Goal: Information Seeking & Learning: Learn about a topic

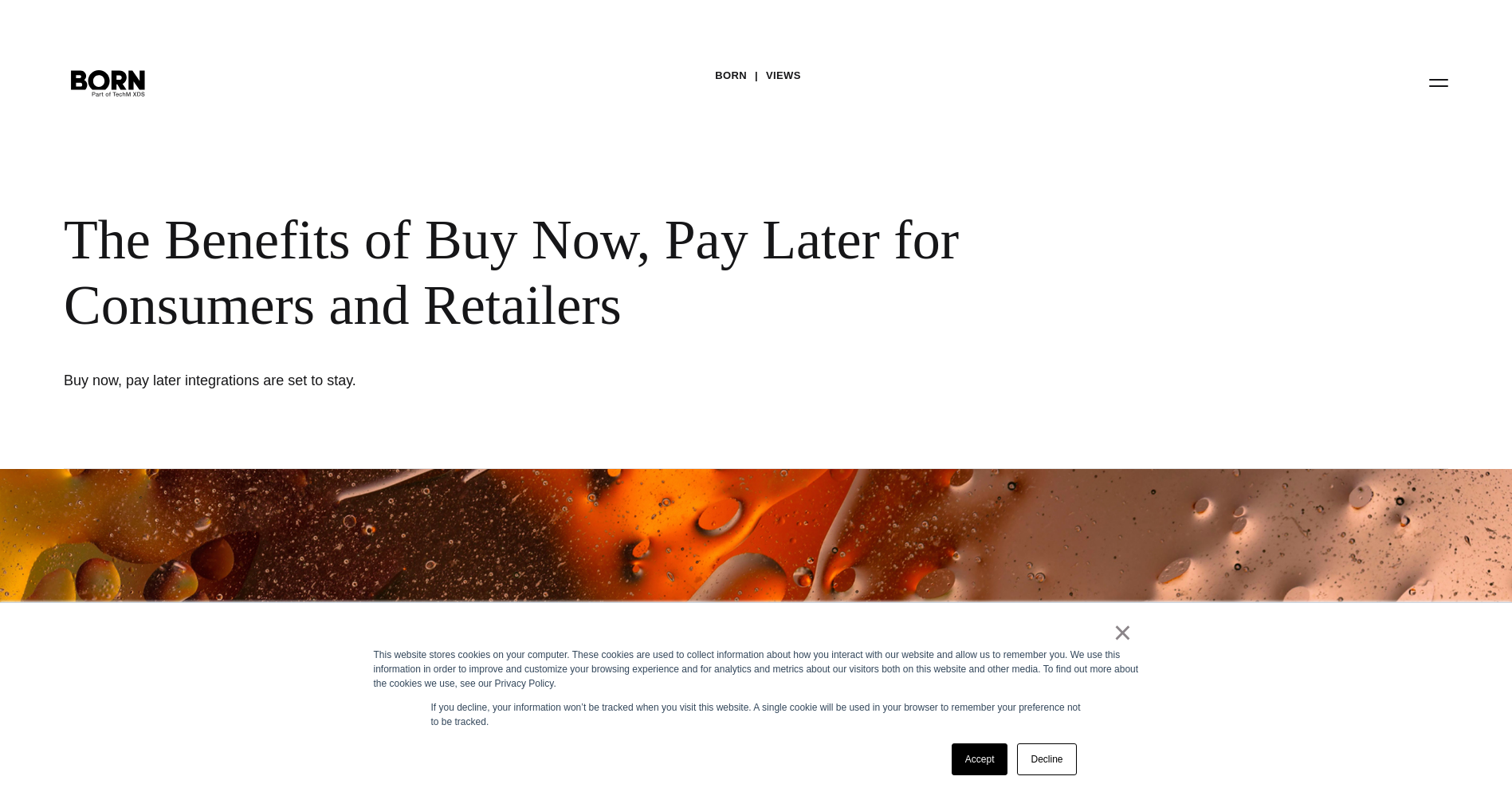
click at [1066, 747] on link "Decline" at bounding box center [1046, 759] width 59 height 32
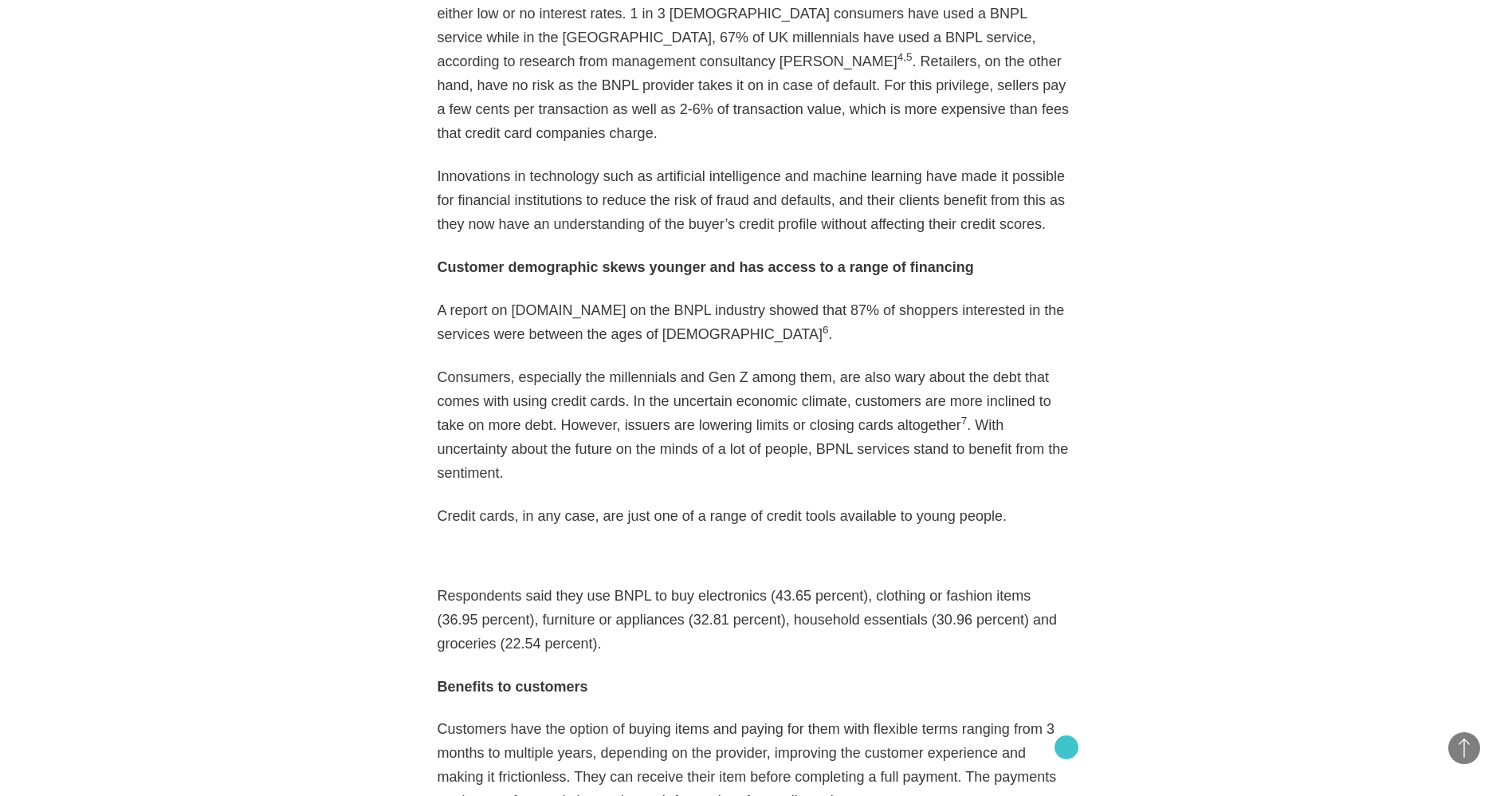
scroll to position [1981, 0]
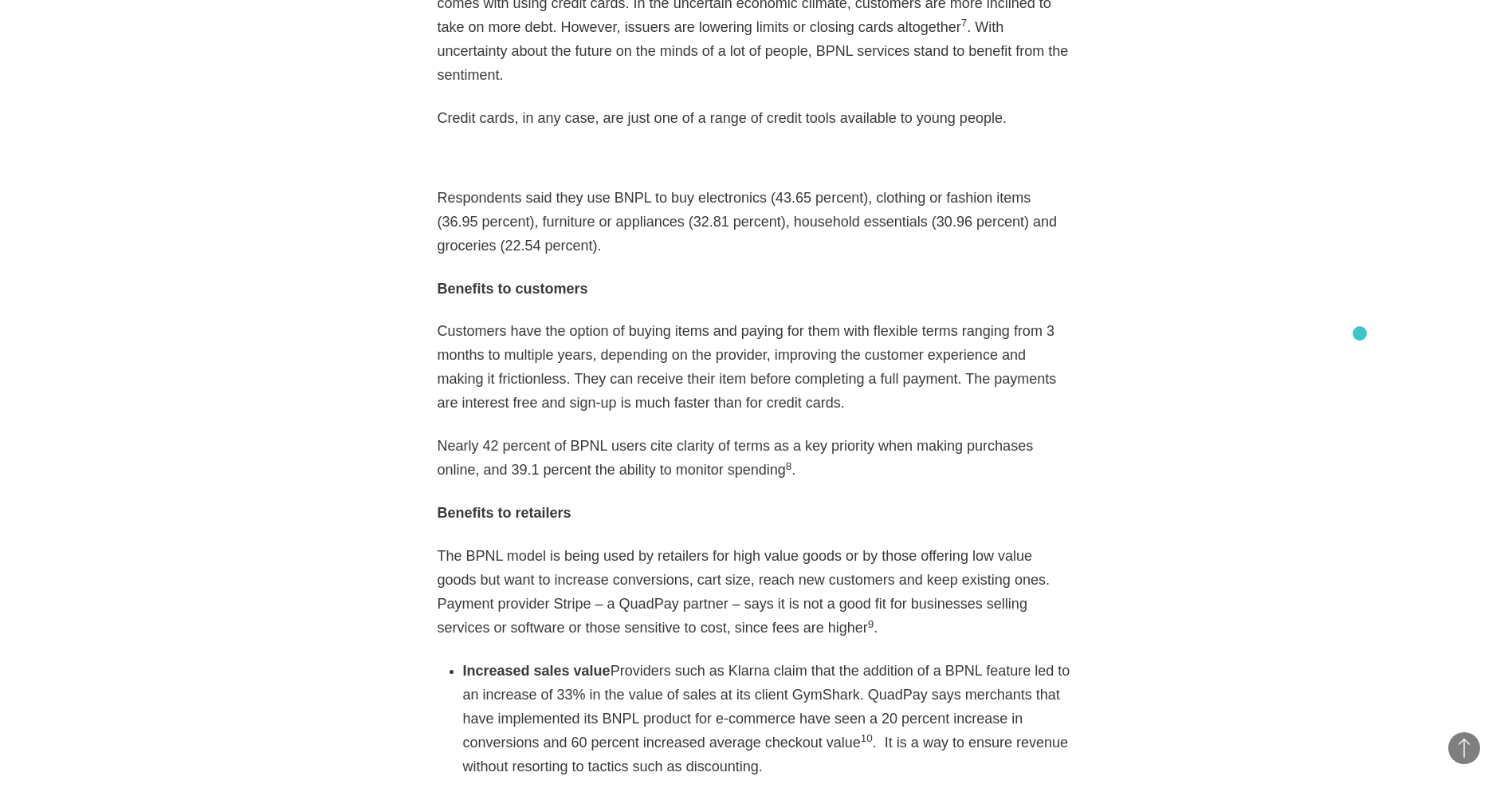
scroll to position [2379, 0]
click at [453, 184] on p "Respondents said they use BNPL to buy electronics (43.65 percent), clothing or …" at bounding box center [756, 220] width 638 height 72
click at [451, 184] on p "Respondents said they use BNPL to buy electronics (43.65 percent), clothing or …" at bounding box center [756, 220] width 638 height 72
click at [485, 186] on p "Respondents said they use BNPL to buy electronics (43.65 percent), clothing or …" at bounding box center [756, 220] width 638 height 72
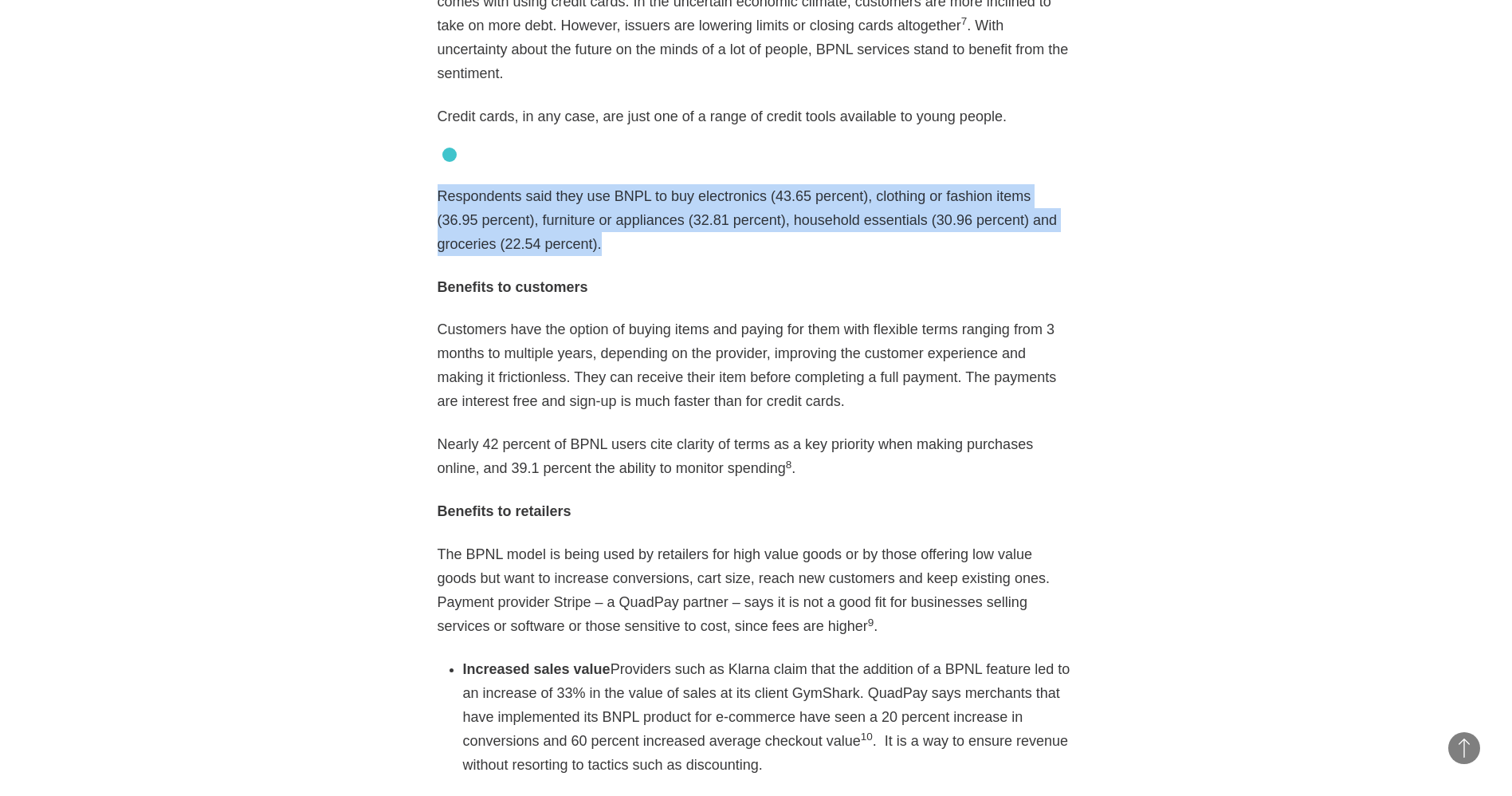
copy p "Respondents said they use BNPL to buy electronics (43.65 percent), clothing or …"
click at [1321, 194] on section "Best practices eCommerce 12・14・2020 Twitter Facebook Linkedin As eCommerce boom…" at bounding box center [756, 677] width 1512 height 3312
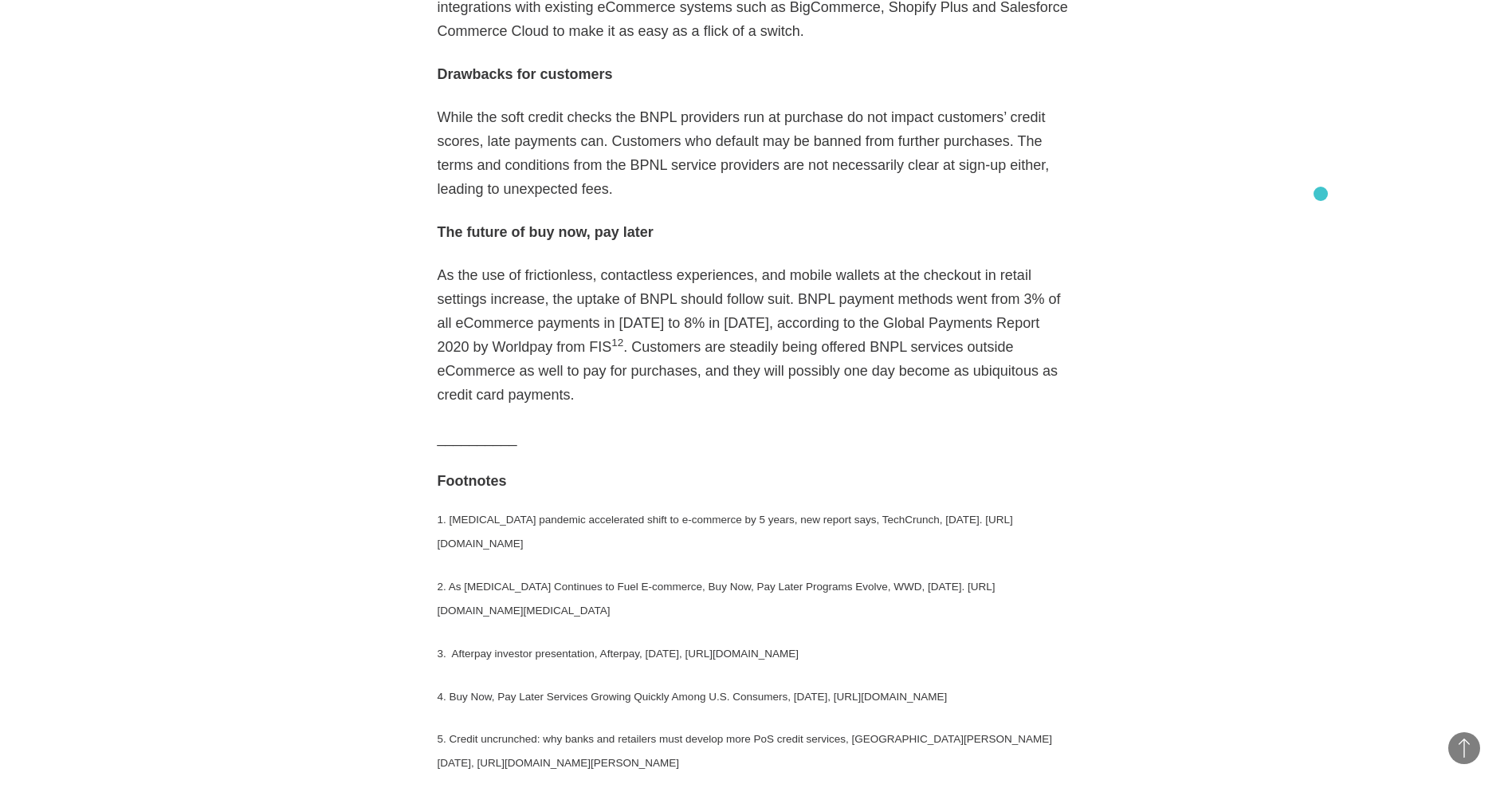
scroll to position [3568, 0]
click at [690, 325] on p "As the use of frictionless, contactless experiences, and mobile wallets at the …" at bounding box center [756, 334] width 638 height 144
copy p "ubiquitous"
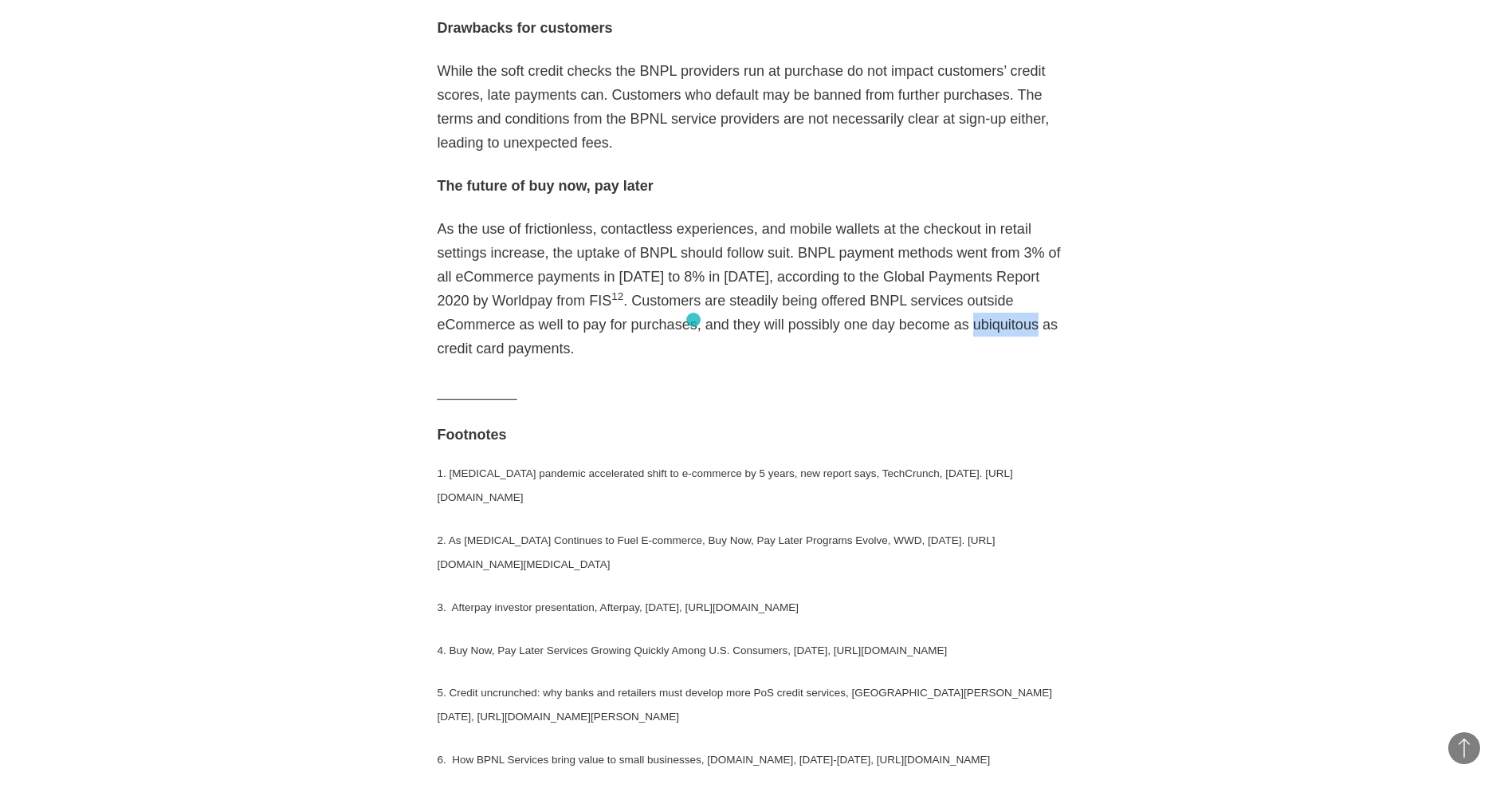
scroll to position [3661, 0]
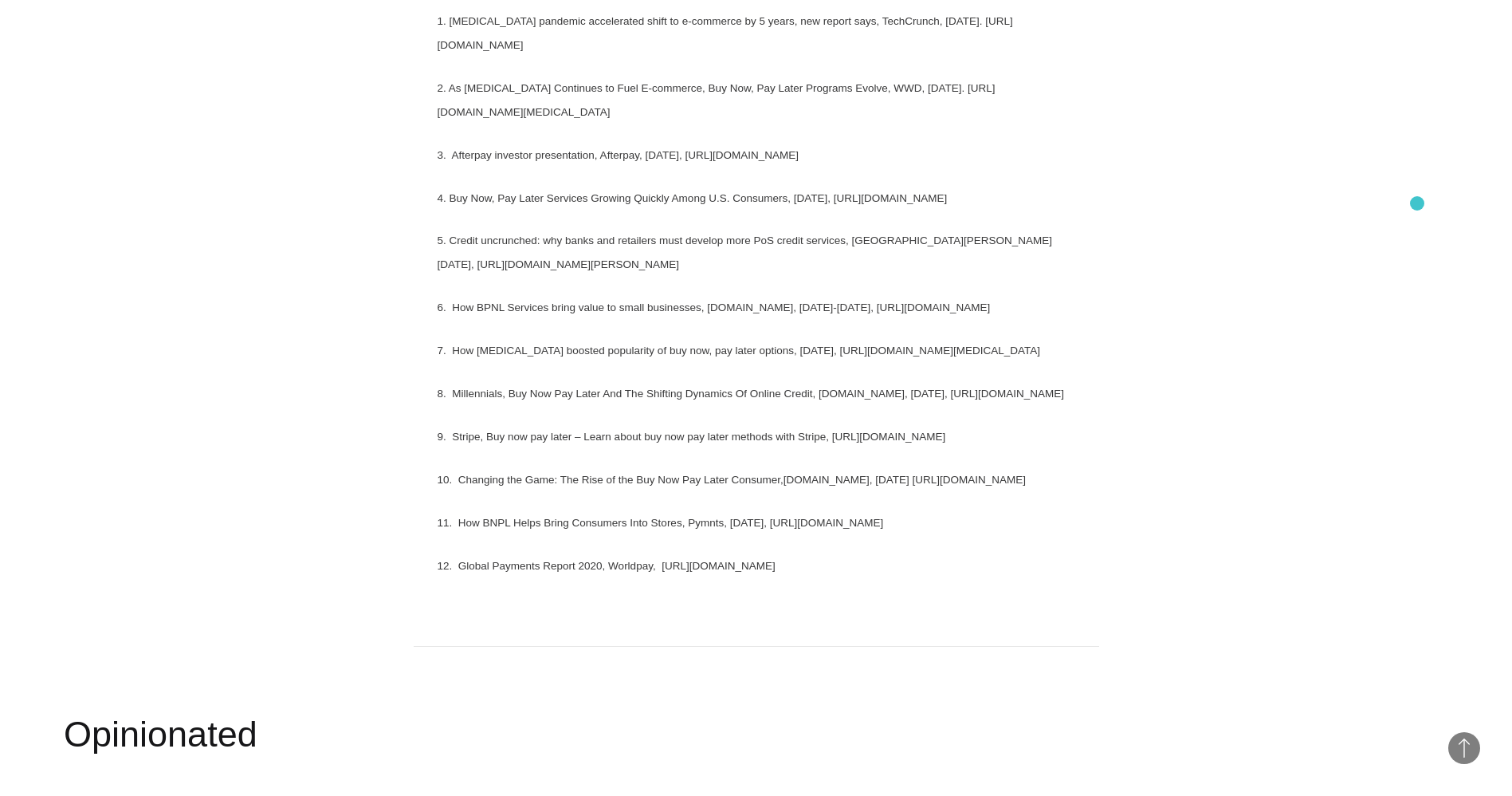
scroll to position [4068, 0]
